Goal: Task Accomplishment & Management: Use online tool/utility

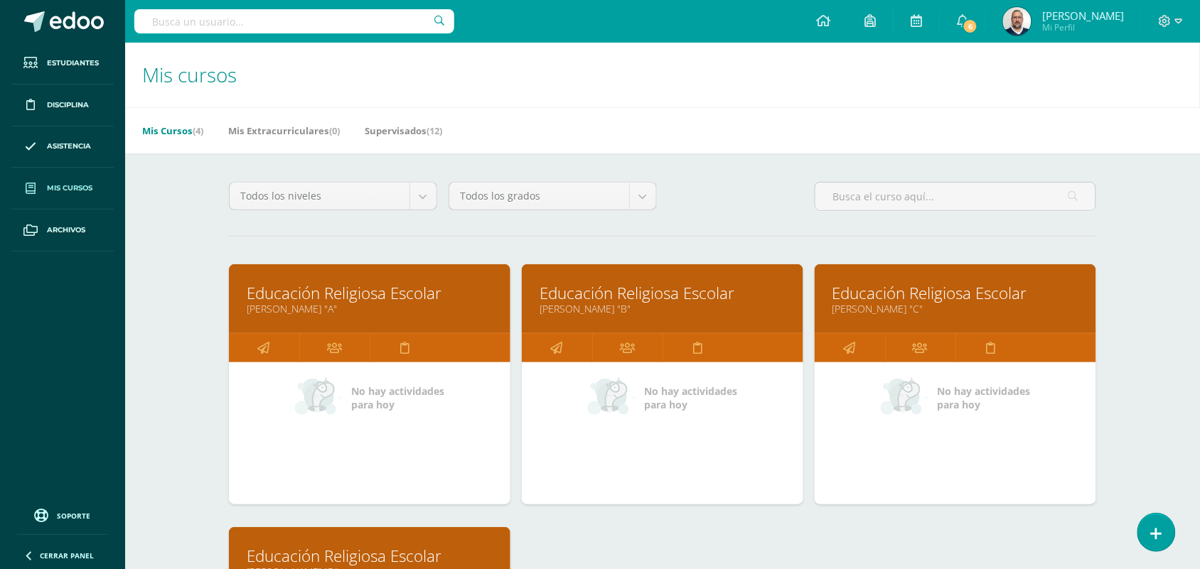
click at [65, 187] on span "Mis cursos" at bounding box center [69, 188] width 45 height 11
click at [47, 186] on span "Mis cursos" at bounding box center [69, 188] width 45 height 11
click at [203, 212] on div "Todos los niveles Todos los niveles Nuevo Ingreso Bachillerato Primaria Baja Pr…" at bounding box center [662, 519] width 924 height 731
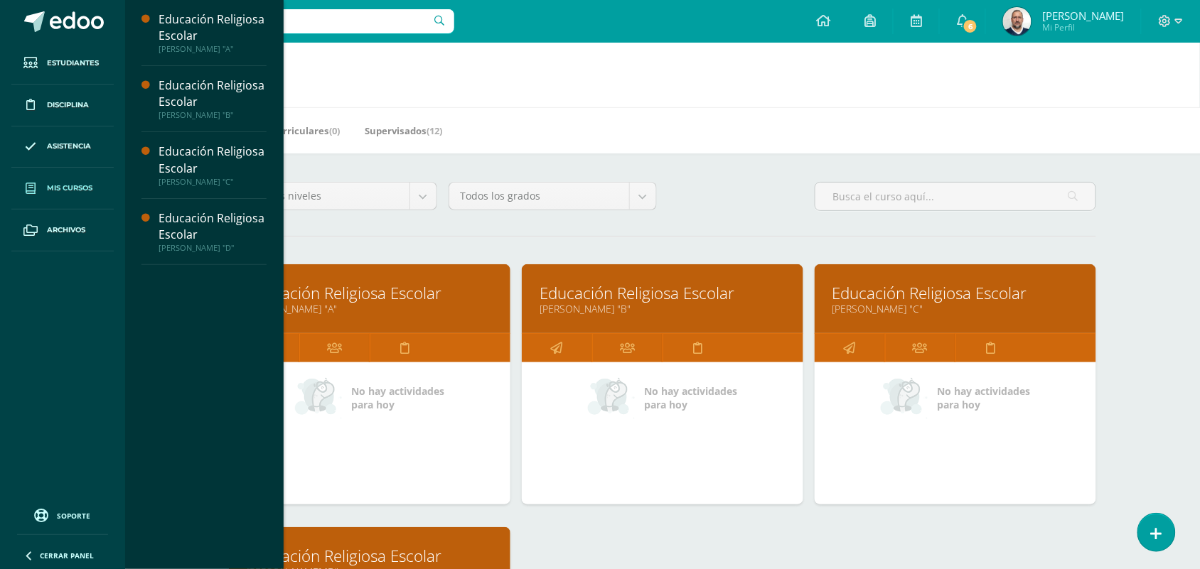
click at [382, 545] on link "Educación Religiosa Escolar" at bounding box center [370, 556] width 246 height 22
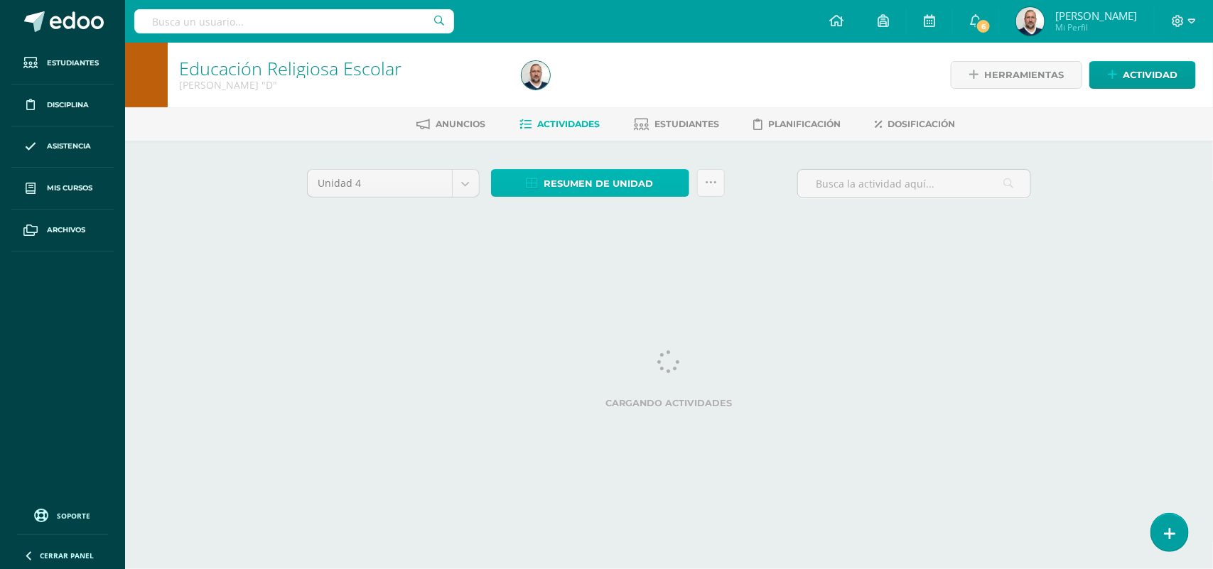
click at [589, 181] on span "Resumen de unidad" at bounding box center [599, 184] width 109 height 26
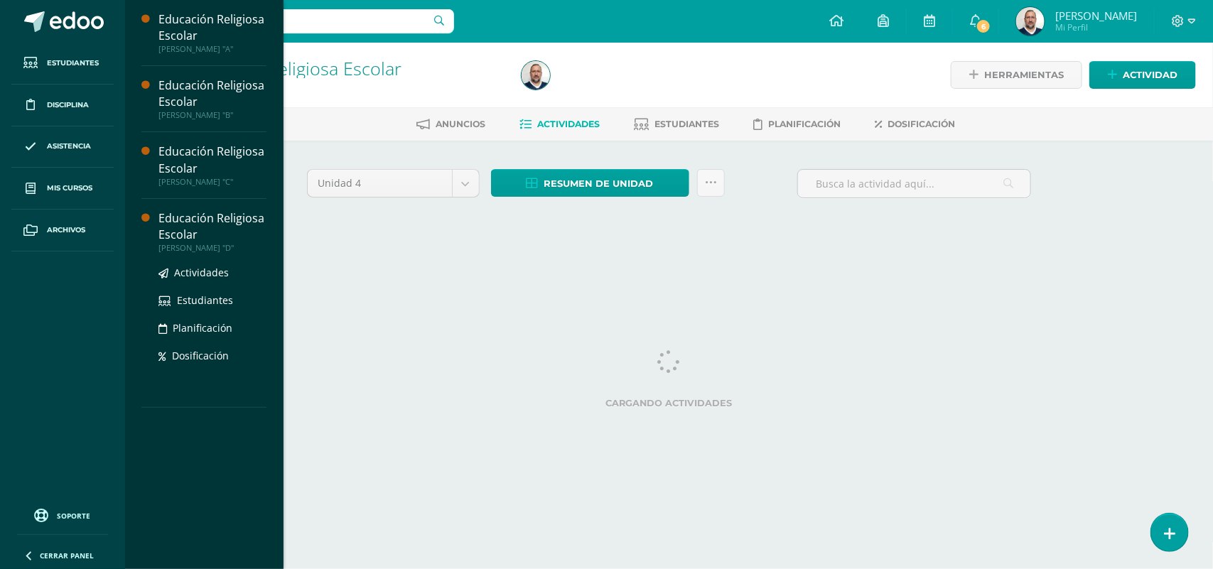
click at [208, 221] on div "Educación Religiosa Escolar" at bounding box center [213, 226] width 108 height 33
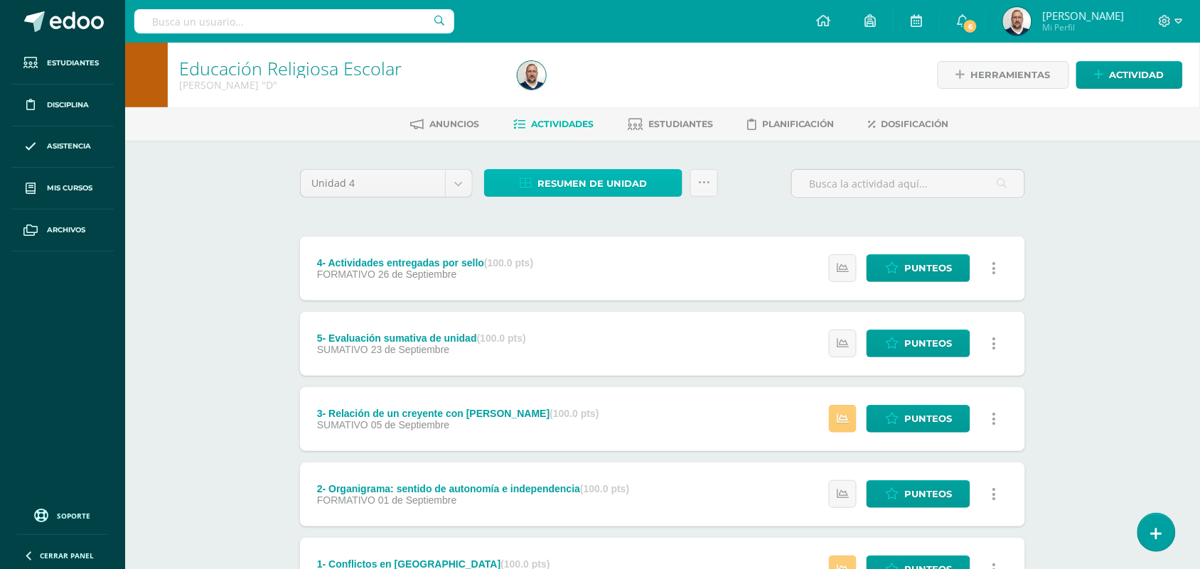
click at [609, 176] on span "Resumen de unidad" at bounding box center [591, 184] width 109 height 26
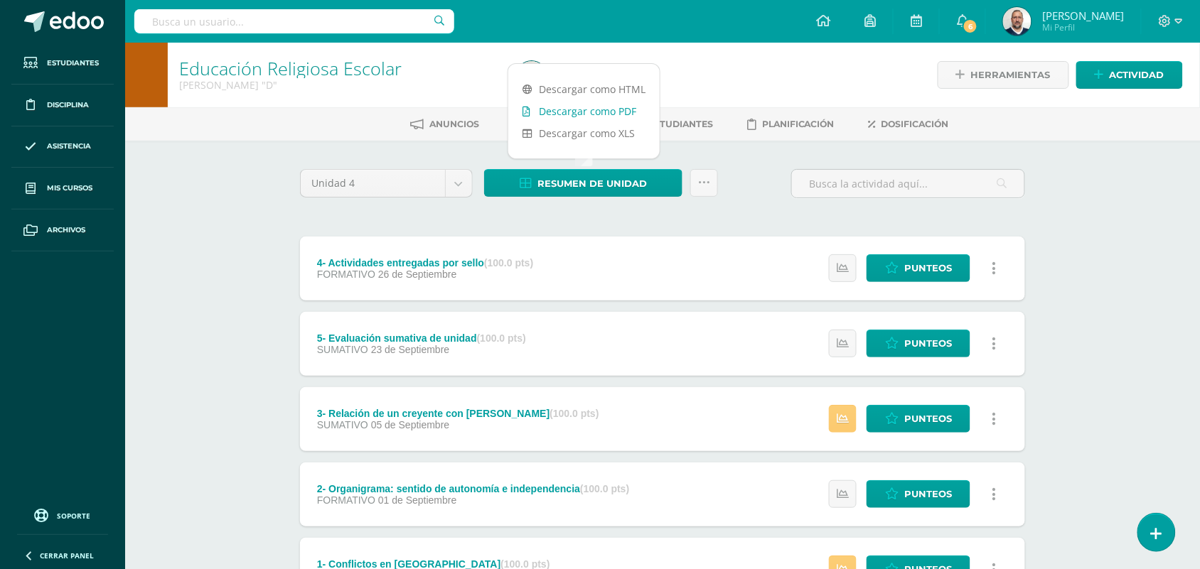
click at [588, 107] on link "Descargar como PDF" at bounding box center [583, 111] width 151 height 22
click at [918, 267] on span "Punteos" at bounding box center [928, 268] width 48 height 26
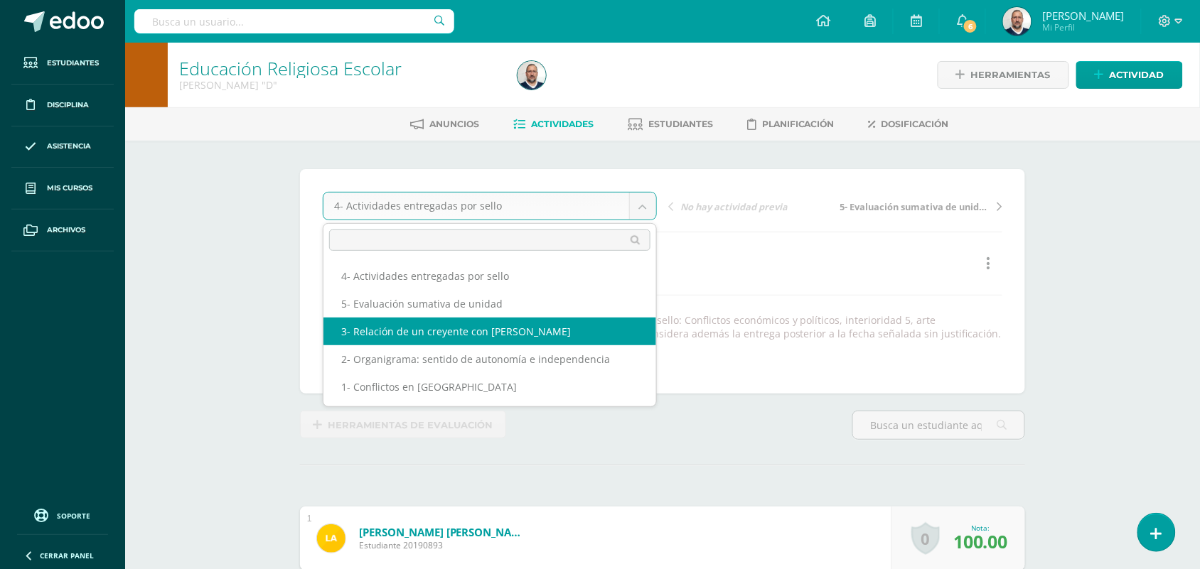
select select "/dashboard/teacher/grade-activity/225907/"
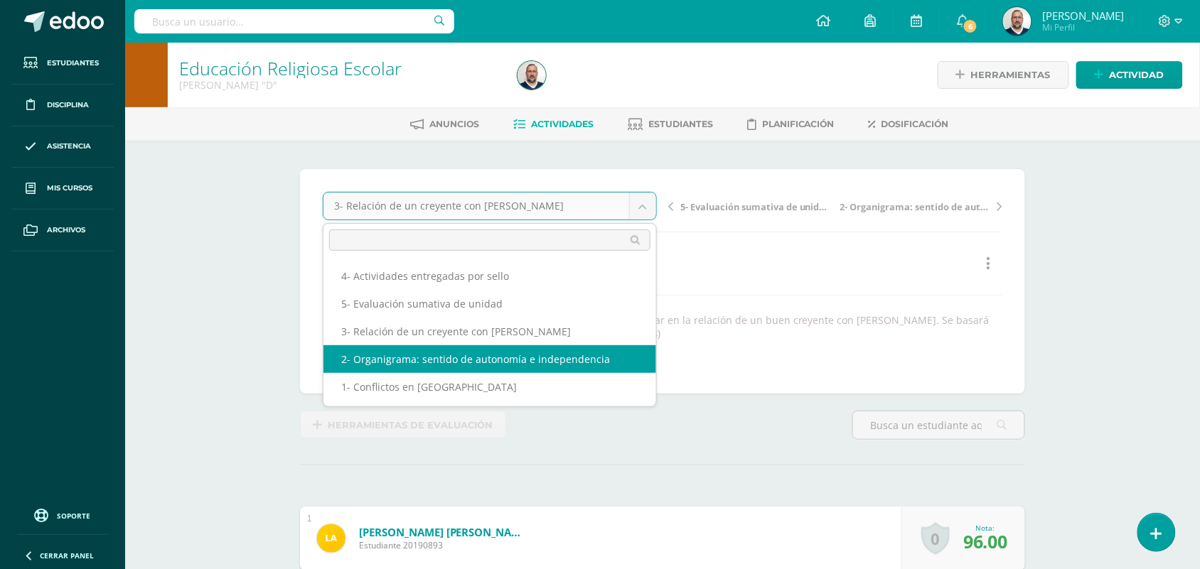
select select "/dashboard/teacher/grade-activity/225819/"
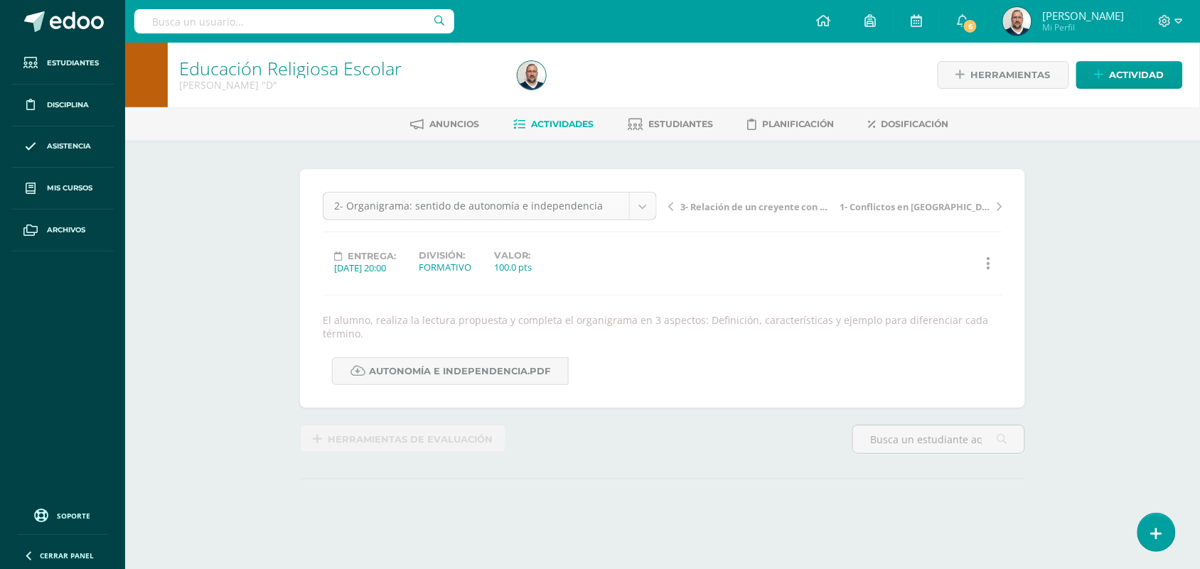
drag, startPoint x: 0, startPoint y: 0, endPoint x: 647, endPoint y: 208, distance: 679.4
click at [647, 208] on body "Estudiantes Disciplina Asistencia Mis cursos Archivos Soporte Ayuda Reportar un…" at bounding box center [600, 295] width 1200 height 590
click at [648, 208] on body "Estudiantes Disciplina Asistencia Mis cursos Archivos Soporte Ayuda Reportar un…" at bounding box center [600, 295] width 1200 height 590
select select "/dashboard/teacher/grade-activity/225801/"
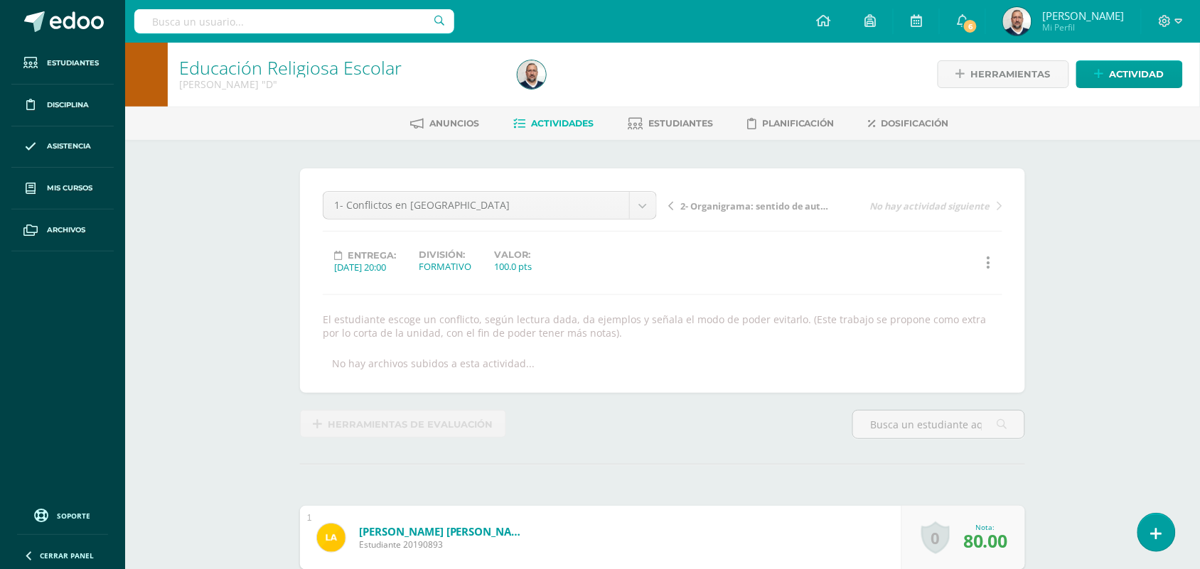
scroll to position [1, 0]
